Goal: Transaction & Acquisition: Purchase product/service

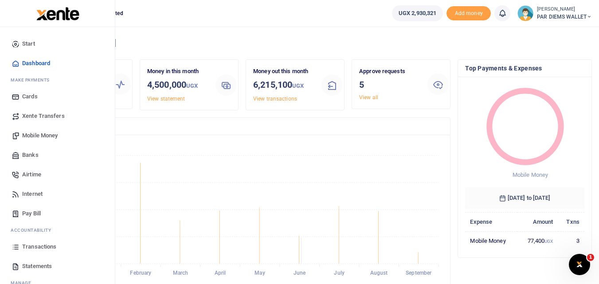
click at [16, 246] on icon at bounding box center [16, 247] width 8 height 8
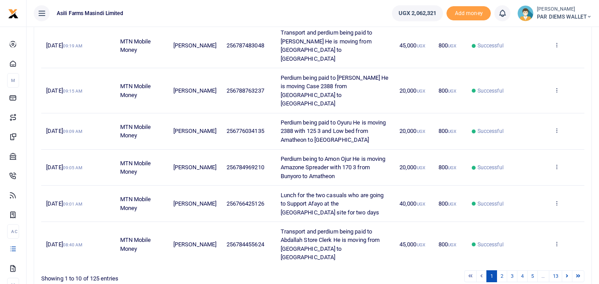
scroll to position [279, 0]
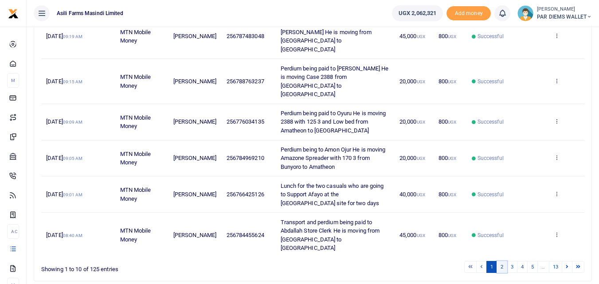
click at [503, 261] on link "2" at bounding box center [501, 267] width 11 height 12
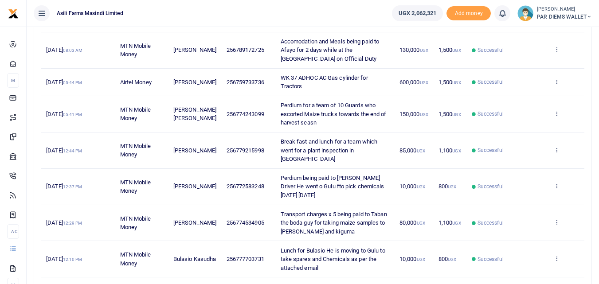
scroll to position [288, 0]
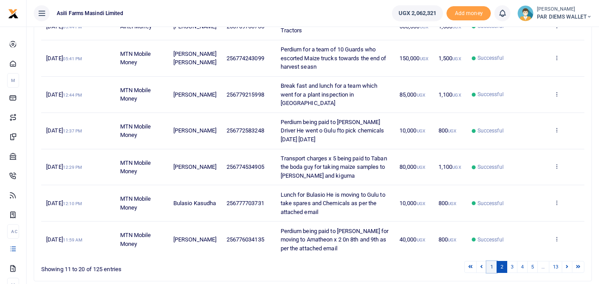
click at [490, 261] on link "1" at bounding box center [491, 267] width 11 height 12
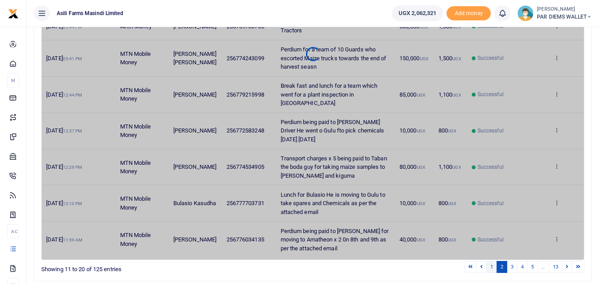
scroll to position [279, 0]
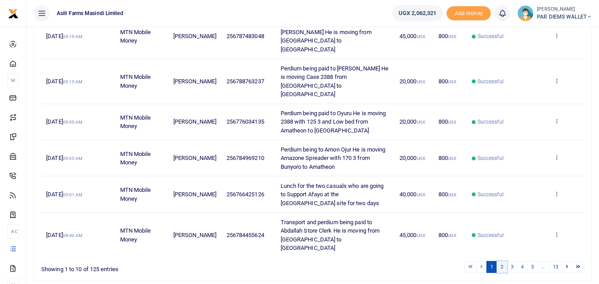
click at [503, 261] on link "2" at bounding box center [501, 267] width 11 height 12
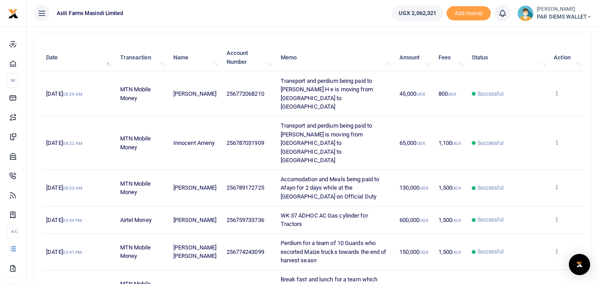
scroll to position [93, 0]
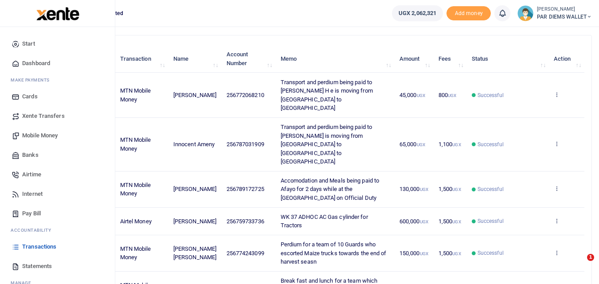
click at [17, 247] on icon at bounding box center [16, 247] width 8 height 8
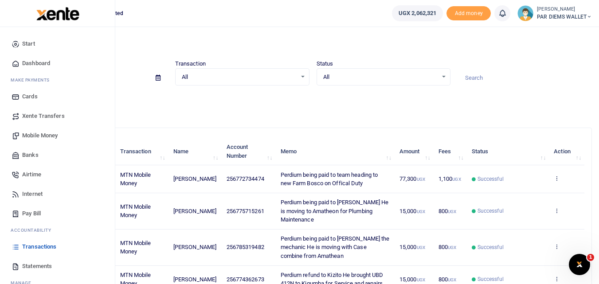
click at [37, 136] on span "Mobile Money" at bounding box center [39, 135] width 35 height 9
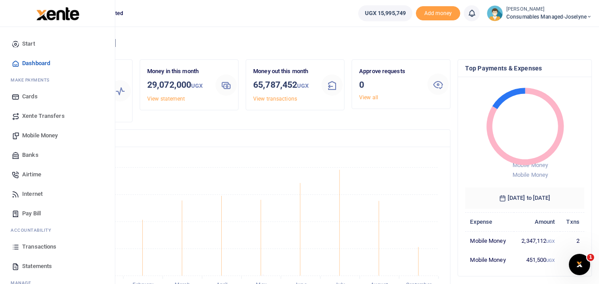
click at [35, 133] on span "Mobile Money" at bounding box center [39, 135] width 35 height 9
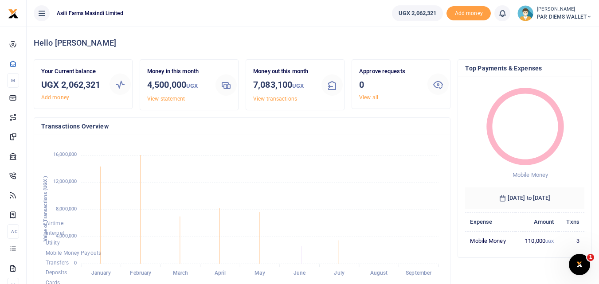
scroll to position [7, 7]
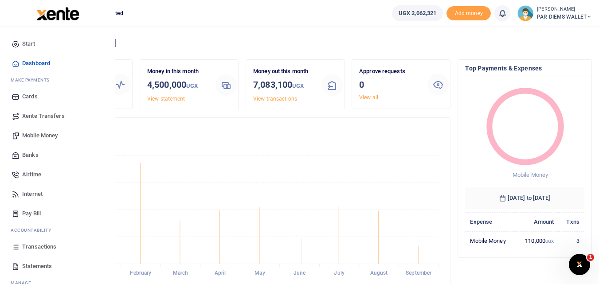
click at [41, 136] on span "Mobile Money" at bounding box center [39, 135] width 35 height 9
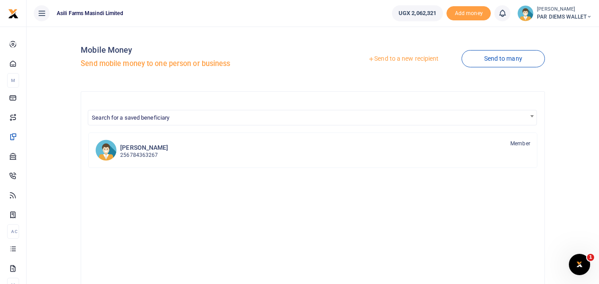
click at [416, 57] on link "Send to a new recipient" at bounding box center [403, 59] width 116 height 16
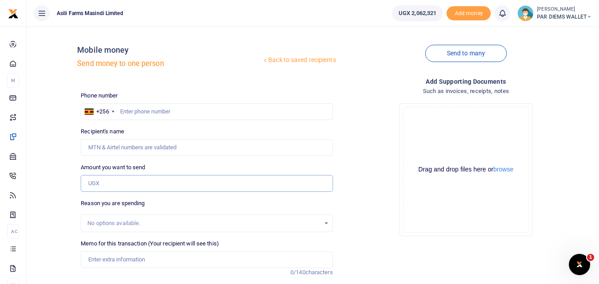
click at [111, 183] on input "Amount you want to send" at bounding box center [207, 183] width 252 height 17
paste input "0785 776635"
type input "0785 776635"
click at [139, 110] on input "text" at bounding box center [207, 111] width 252 height 17
type input "785776635"
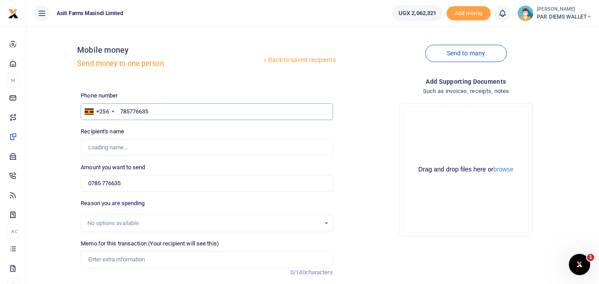
type input "John Erecho"
type input "785776635"
click at [145, 191] on input "0785 776635" at bounding box center [207, 183] width 252 height 17
type input "0"
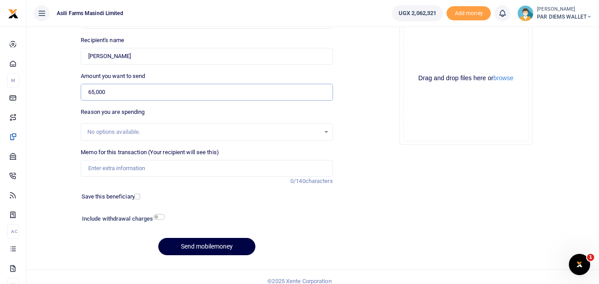
scroll to position [93, 0]
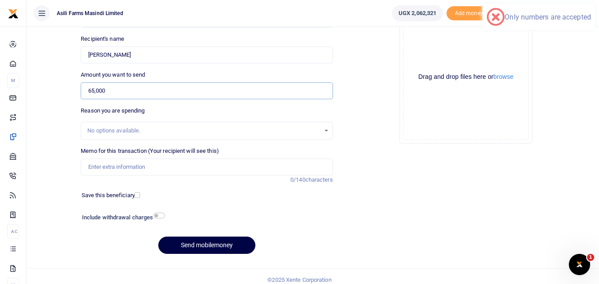
type input "65,000"
click at [140, 166] on input "Memo for this transaction (Your recipient will see this)" at bounding box center [207, 167] width 252 height 17
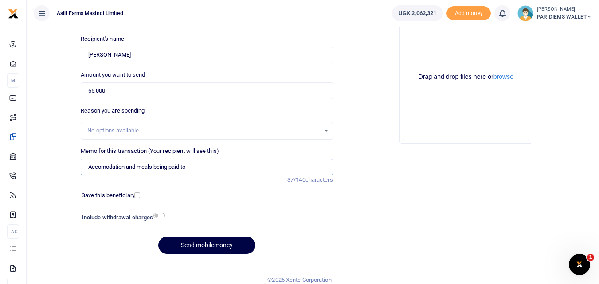
click at [199, 167] on input "Accomodation and meals being paid to" at bounding box center [207, 167] width 252 height 17
click at [241, 167] on input "Accomodation and meals being paid to John Erecho" at bounding box center [207, 167] width 252 height 17
click at [265, 170] on input "Accomodation and meals being paid to John Erecho" at bounding box center [207, 167] width 252 height 17
click at [265, 170] on input "Accomodation and meals being paid to John Erecho w" at bounding box center [207, 167] width 252 height 17
click at [229, 170] on input "Accomodation and meals being paid to John Erecho in Yumbe District on Official …" at bounding box center [207, 167] width 252 height 17
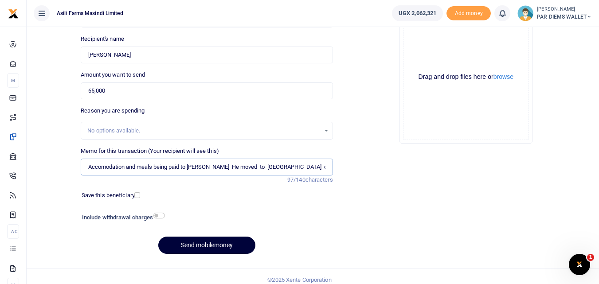
type input "Accomodation and meals being paid to John Erecho He moved to Yumbe District on …"
click at [217, 243] on button "Send mobilemoney" at bounding box center [206, 245] width 97 height 17
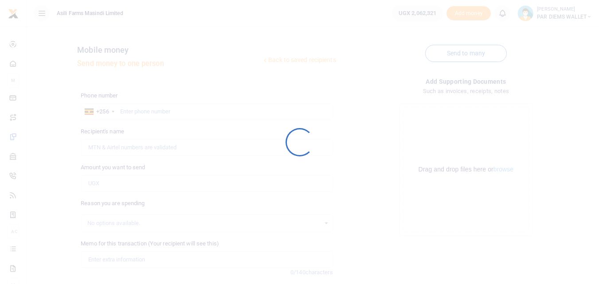
scroll to position [92, 0]
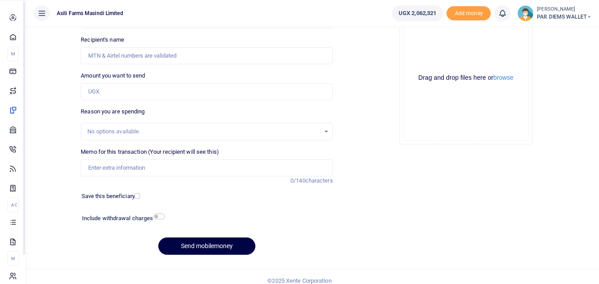
click at [12, 226] on icon at bounding box center [13, 222] width 8 height 8
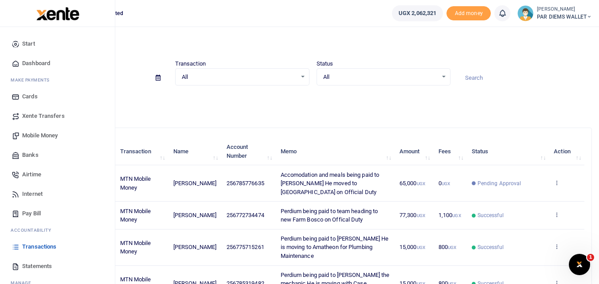
click at [29, 134] on span "Mobile Money" at bounding box center [39, 135] width 35 height 9
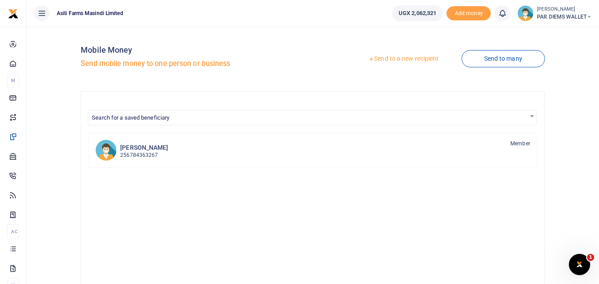
click at [388, 52] on link "Send to a new recipient" at bounding box center [403, 59] width 116 height 16
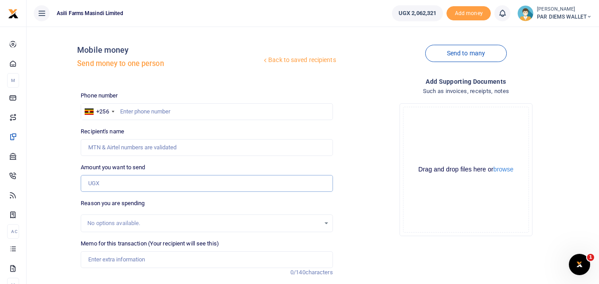
click at [101, 187] on input "Amount you want to send" at bounding box center [207, 183] width 252 height 17
paste input "0772707950"
type input "0772707950"
click at [132, 111] on input "text" at bounding box center [207, 111] width 252 height 17
type input "772707950"
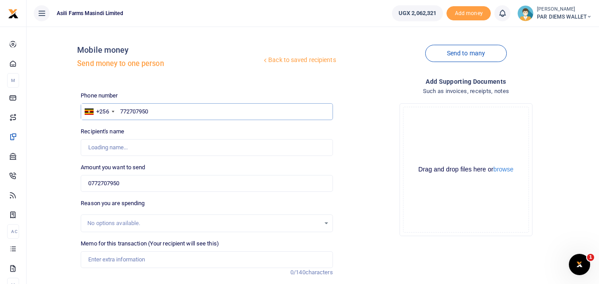
type input "[PERSON_NAME]"
type input "772707950"
click at [138, 186] on input "0772707950" at bounding box center [207, 183] width 252 height 17
type input "0"
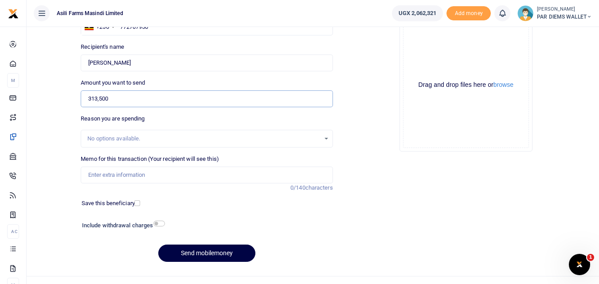
scroll to position [93, 0]
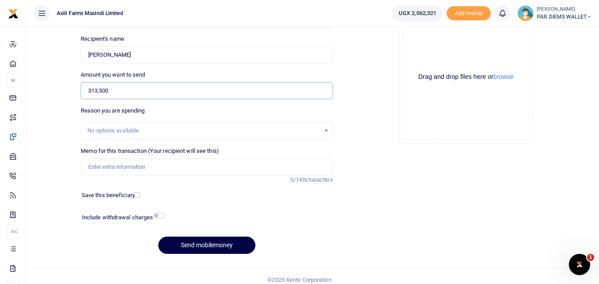
type input "313,500"
click at [132, 163] on input "Memo for this transaction (Your recipient will see this)" at bounding box center [207, 167] width 252 height 17
click at [142, 164] on input "Planting Bonus" at bounding box center [207, 167] width 252 height 17
type input "Planting Bonus for Soyabean being paid to [PERSON_NAME] under batch 13"
click at [425, 34] on div "Drag and drop files here or browse Powered by Uppy" at bounding box center [466, 77] width 126 height 126
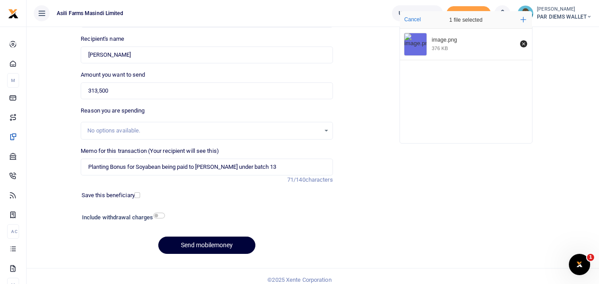
click at [207, 246] on button "Send mobilemoney" at bounding box center [206, 245] width 97 height 17
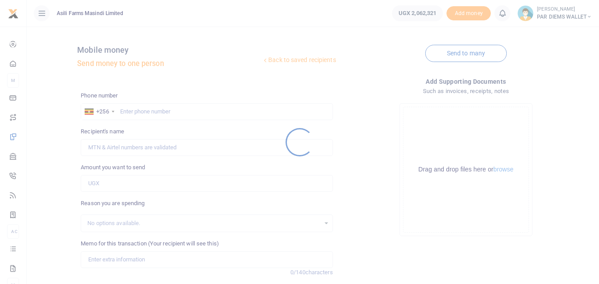
scroll to position [92, 0]
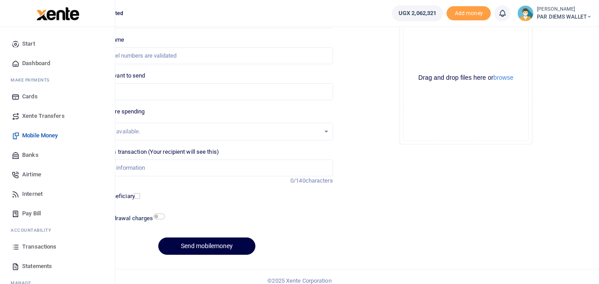
click at [15, 248] on icon at bounding box center [16, 247] width 8 height 8
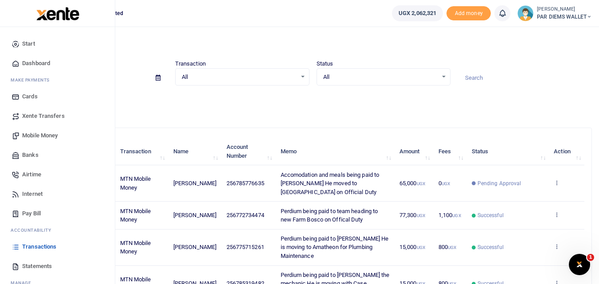
click at [34, 137] on span "Mobile Money" at bounding box center [39, 135] width 35 height 9
click at [39, 134] on span "Mobile Money" at bounding box center [39, 135] width 35 height 9
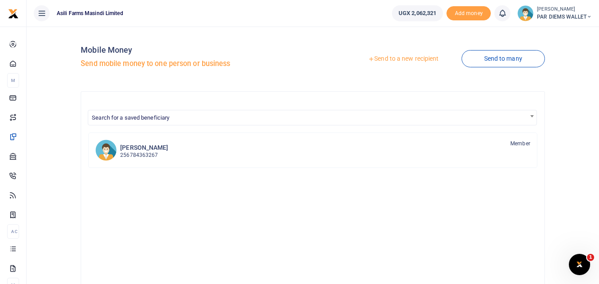
click at [407, 58] on link "Send to a new recipient" at bounding box center [403, 59] width 116 height 16
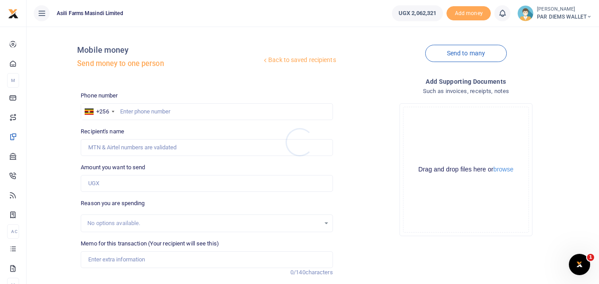
click at [136, 111] on div at bounding box center [299, 142] width 599 height 284
click at [136, 111] on input "text" at bounding box center [207, 111] width 252 height 17
type input "773558774"
type input "[PERSON_NAME]"
type input "773558774"
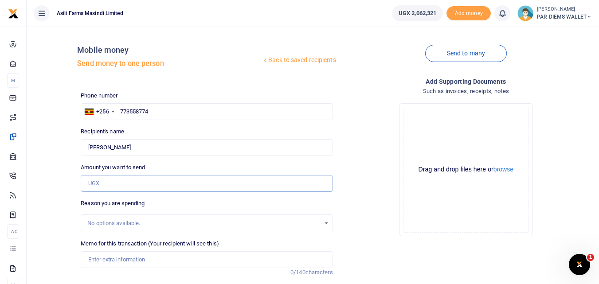
click at [111, 186] on input "Amount you want to send" at bounding box center [207, 183] width 252 height 17
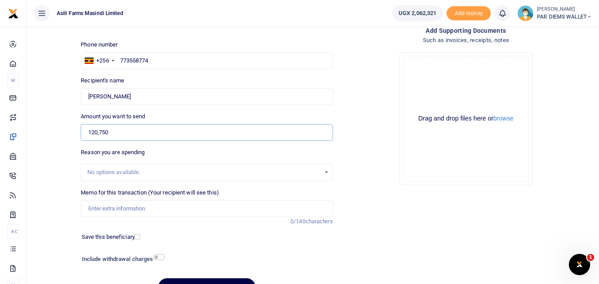
scroll to position [62, 0]
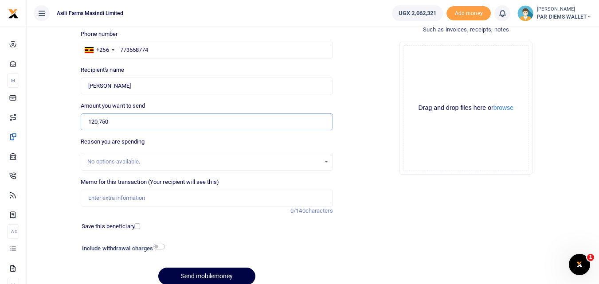
type input "120,750"
click at [109, 196] on input "Memo for this transaction (Your recipient will see this)" at bounding box center [207, 198] width 252 height 17
click at [240, 199] on input "Planting Bonus for Soyabean being paid to Godfrey Enzama under batch 13" at bounding box center [207, 198] width 252 height 17
type input "Planting Bonus for Soyabean being paid to Maxwel Mpiima under batch 13"
click at [432, 62] on div "Drag and drop files here or browse Powered by Uppy" at bounding box center [466, 108] width 126 height 126
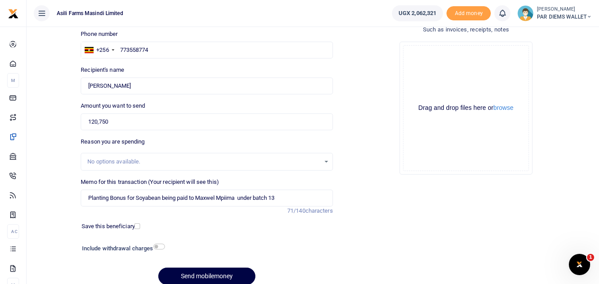
click at [423, 67] on div "Drag and drop files here or browse Powered by Uppy" at bounding box center [466, 108] width 126 height 126
click at [425, 67] on div "Drag and drop files here or browse Powered by Uppy" at bounding box center [466, 108] width 126 height 126
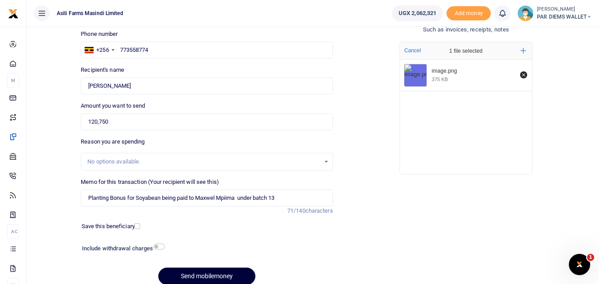
click at [191, 273] on button "Send mobilemoney" at bounding box center [206, 276] width 97 height 17
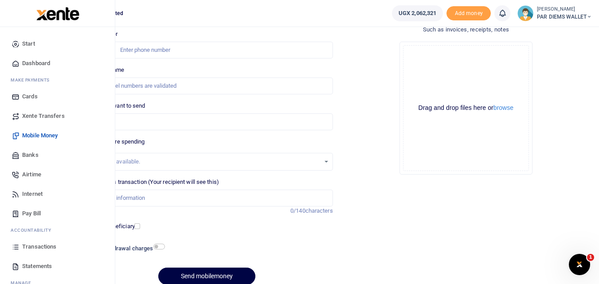
click at [11, 247] on link "Transactions" at bounding box center [57, 247] width 101 height 20
